Goal: Go to known website: Access a specific website the user already knows

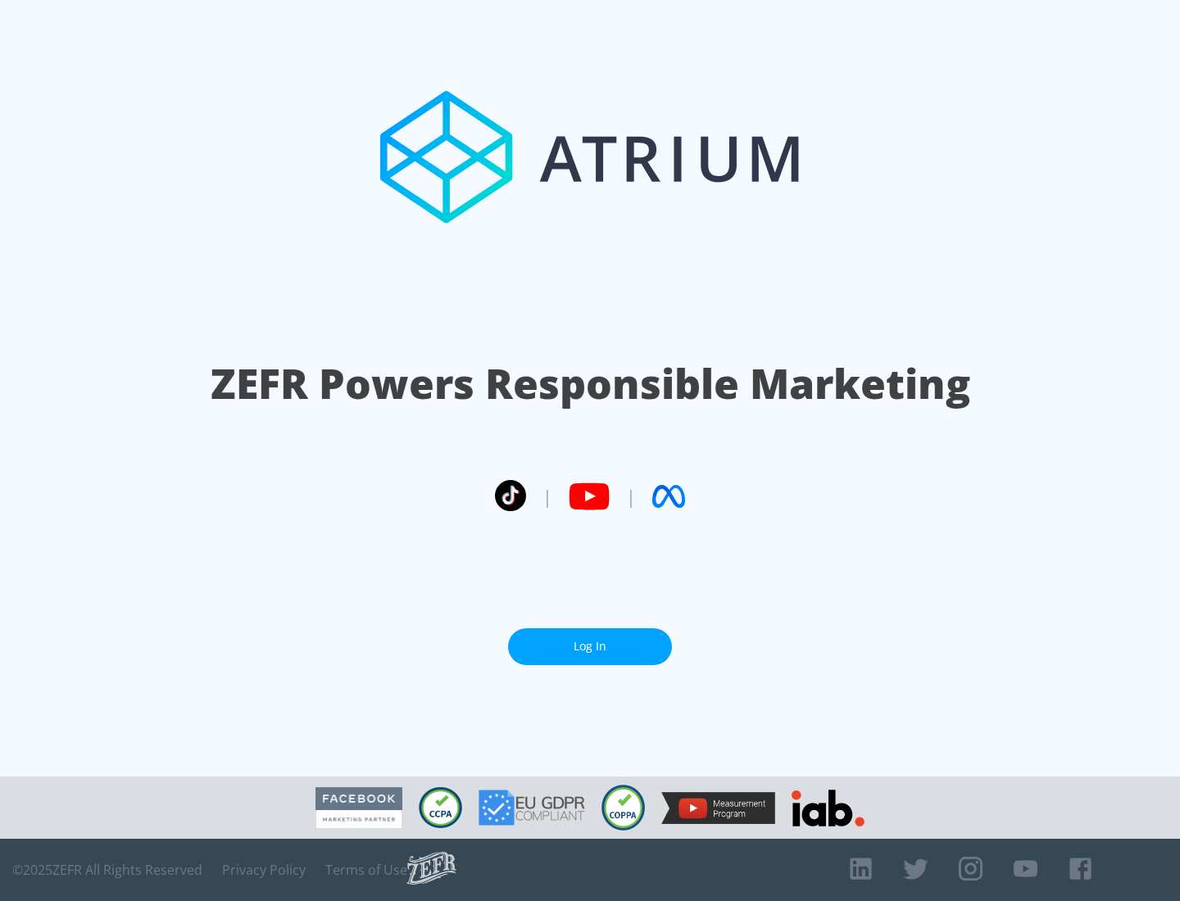
click at [590, 647] on link "Log In" at bounding box center [590, 647] width 164 height 37
